Goal: Communication & Community: Answer question/provide support

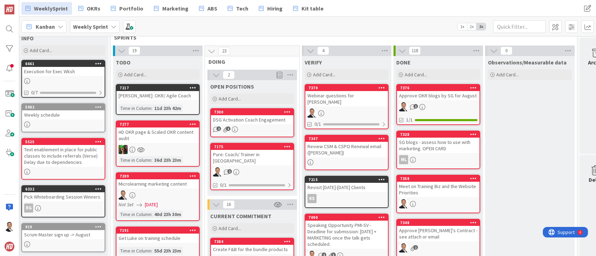
scroll to position [15, 3]
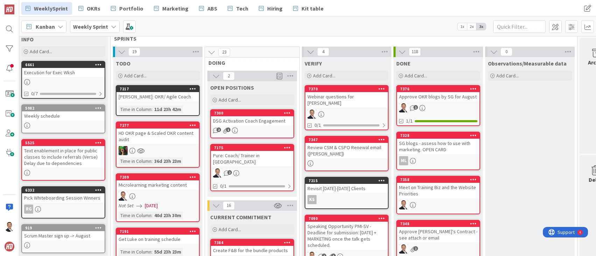
click at [334, 96] on div "Webinar questions for [PERSON_NAME]" at bounding box center [346, 99] width 83 height 15
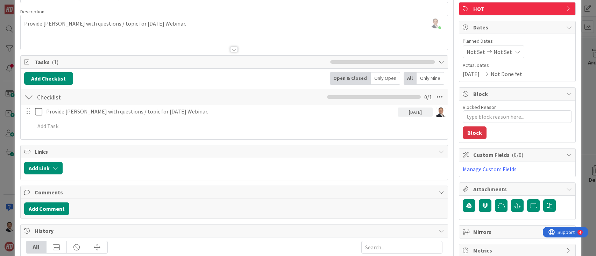
scroll to position [54, 0]
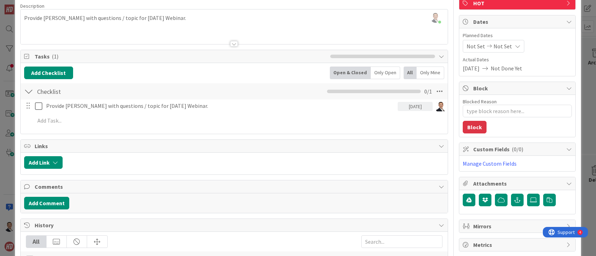
click at [195, 18] on div "[PERSON_NAME] just joined Provide [PERSON_NAME] with questions / topic for [DAT…" at bounding box center [235, 26] width 428 height 35
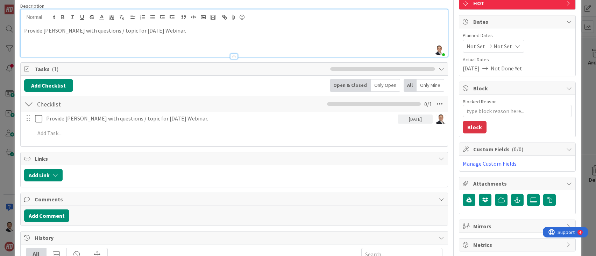
drag, startPoint x: 202, startPoint y: 51, endPoint x: 200, endPoint y: 40, distance: 11.4
click at [202, 50] on div at bounding box center [235, 52] width 428 height 7
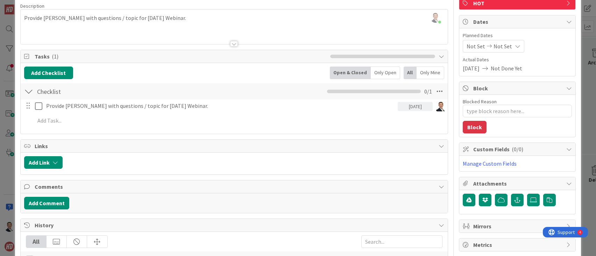
click at [195, 19] on p "Provide [PERSON_NAME] with questions / topic for [DATE] Webinar." at bounding box center [234, 18] width 421 height 8
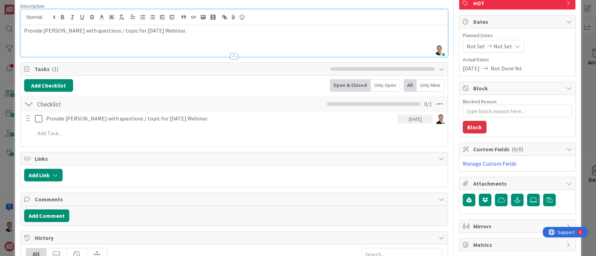
click at [153, 48] on div "Provide [PERSON_NAME] with questions / topic for [DATE] Webinar." at bounding box center [235, 40] width 428 height 31
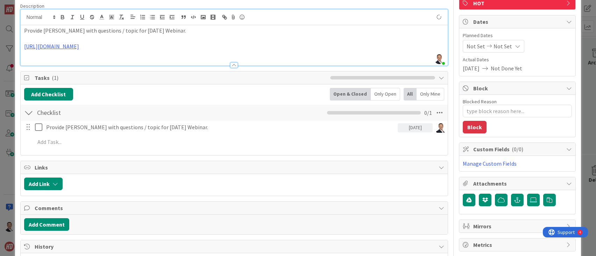
type textarea "x"
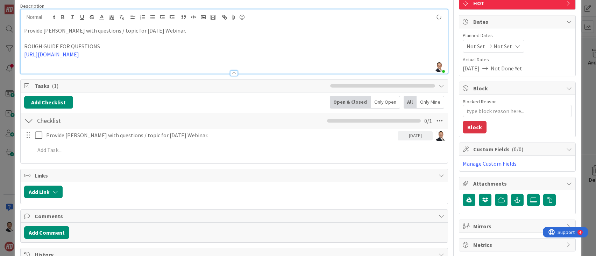
type textarea "x"
click at [451, 4] on div "Title 27 / 128 Webinar questions for [PERSON_NAME] Description [PERSON_NAME] ju…" at bounding box center [298, 208] width 556 height 470
